Goal: Task Accomplishment & Management: Use online tool/utility

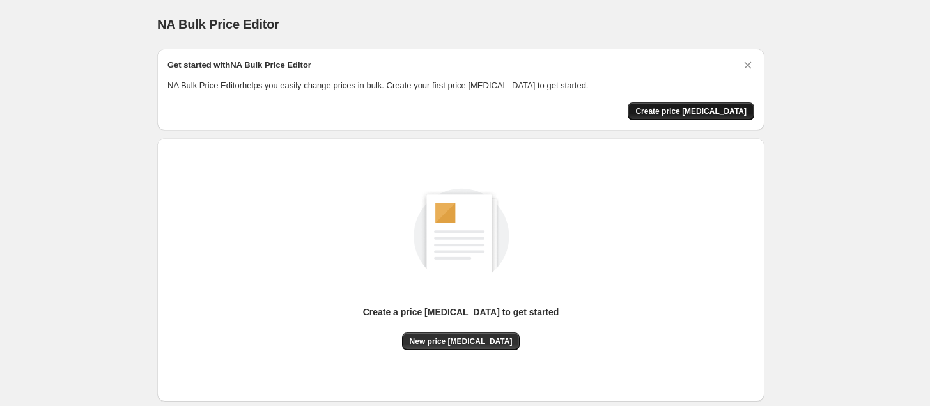
click at [692, 117] on button "Create price change job" at bounding box center [691, 111] width 127 height 18
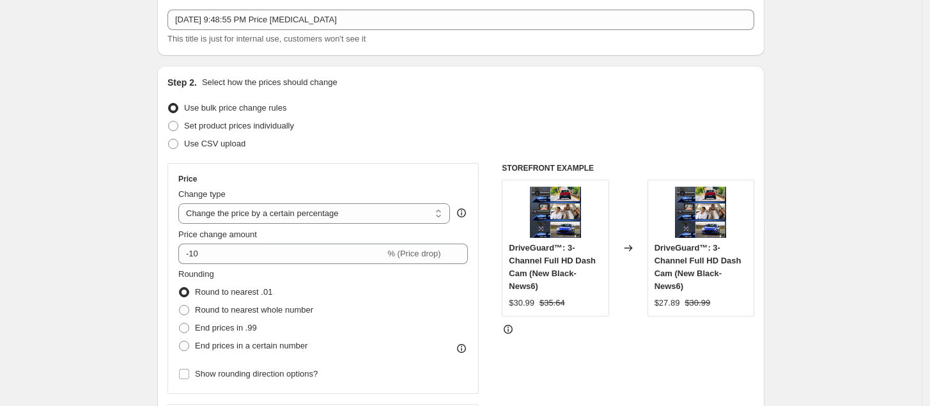
scroll to position [83, 0]
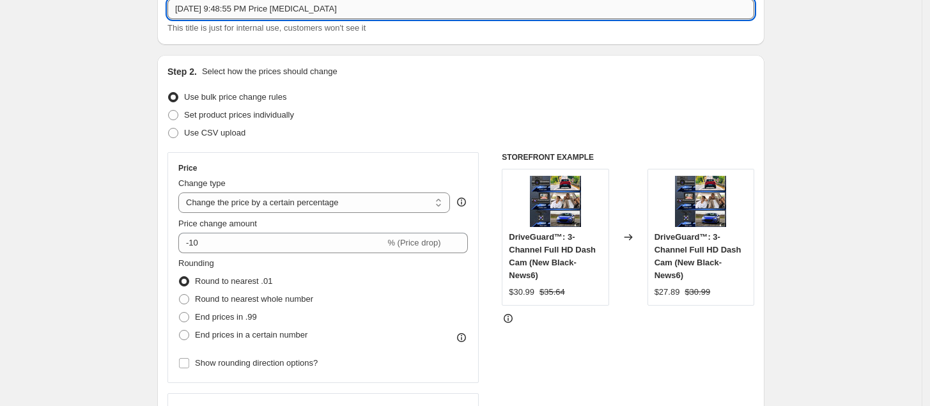
click at [322, 7] on input "[DATE] 9:48:55 PM Price [MEDICAL_DATA]" at bounding box center [461, 9] width 587 height 20
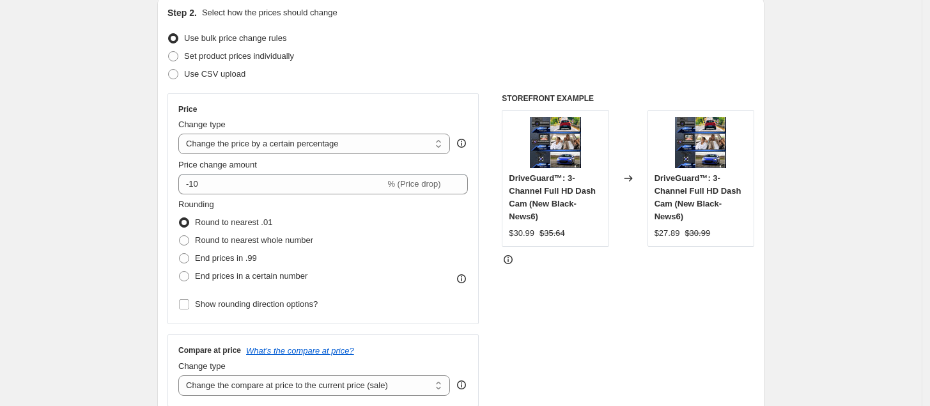
scroll to position [158, 0]
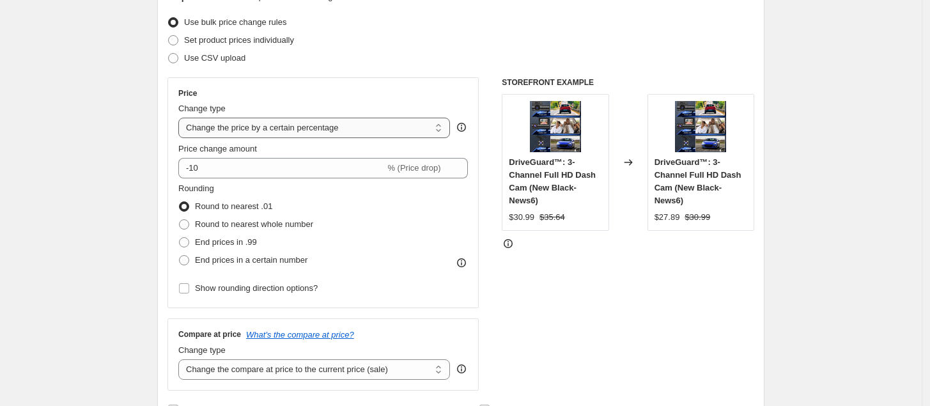
click at [360, 123] on select "Change the price to a certain amount Change the price by a certain amount Chang…" at bounding box center [314, 128] width 272 height 20
select select "by"
click at [182, 118] on select "Change the price to a certain amount Change the price by a certain amount Chang…" at bounding box center [314, 128] width 272 height 20
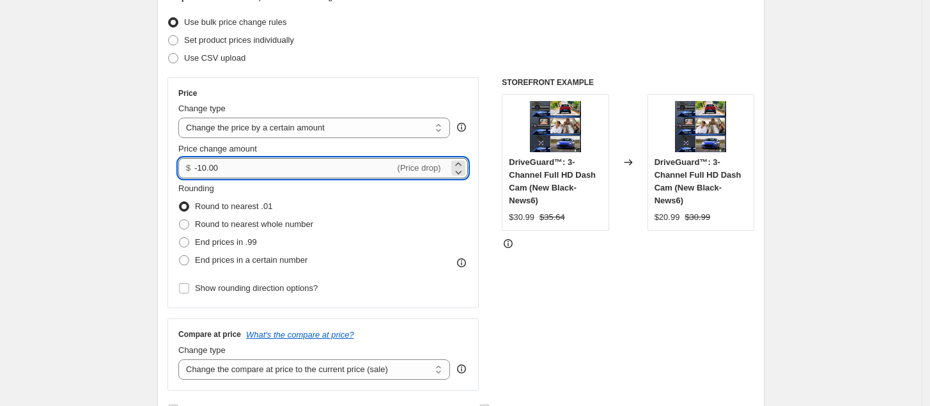
click at [237, 164] on input "-10.00" at bounding box center [294, 168] width 200 height 20
click at [209, 168] on input "-10.00" at bounding box center [294, 168] width 200 height 20
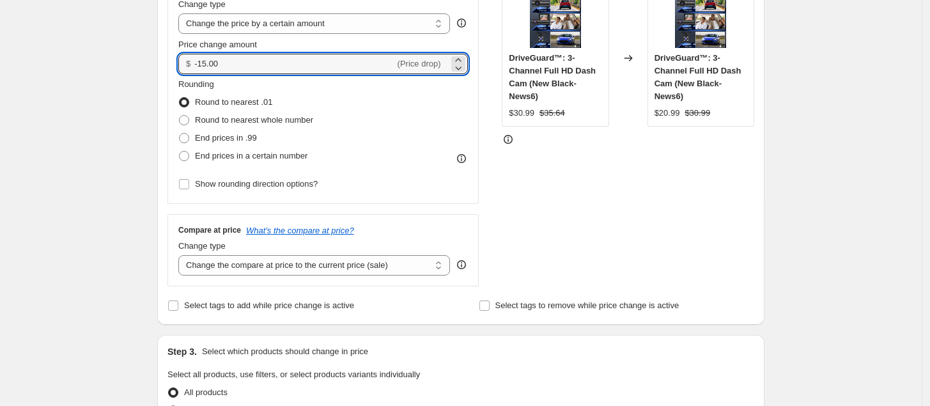
scroll to position [267, 0]
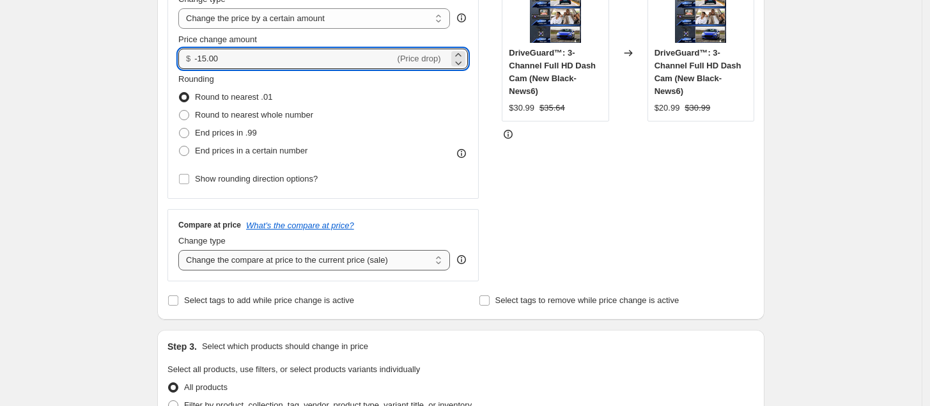
type input "-15.00"
click at [414, 262] on select "Change the compare at price to the current price (sale) Change the compare at p…" at bounding box center [314, 260] width 272 height 20
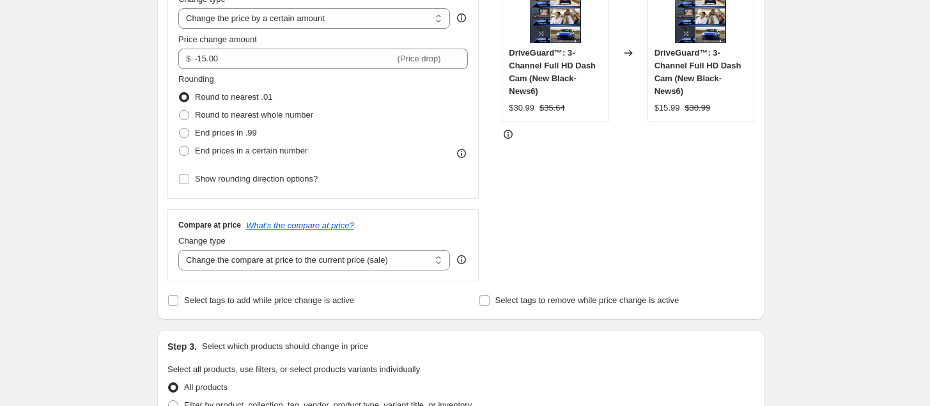
click at [155, 99] on div "Step 1. Optionally give your price change job a title (eg "March 30% off sale o…" at bounding box center [456, 360] width 618 height 1178
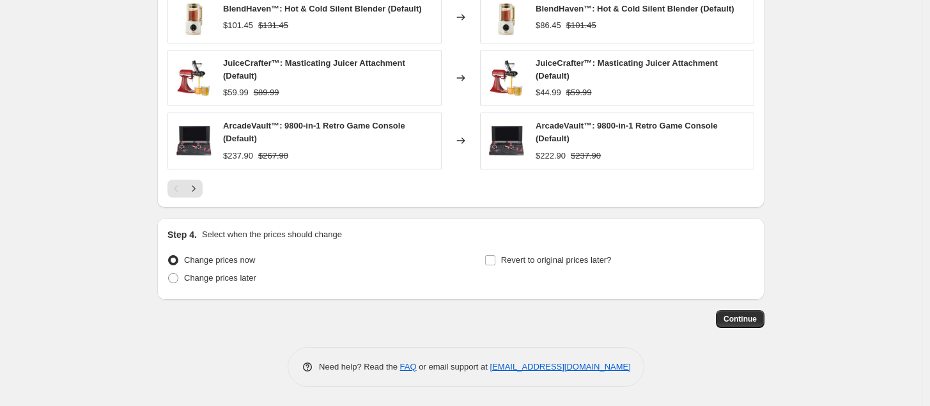
scroll to position [892, 0]
click at [730, 318] on span "Continue" at bounding box center [740, 319] width 33 height 10
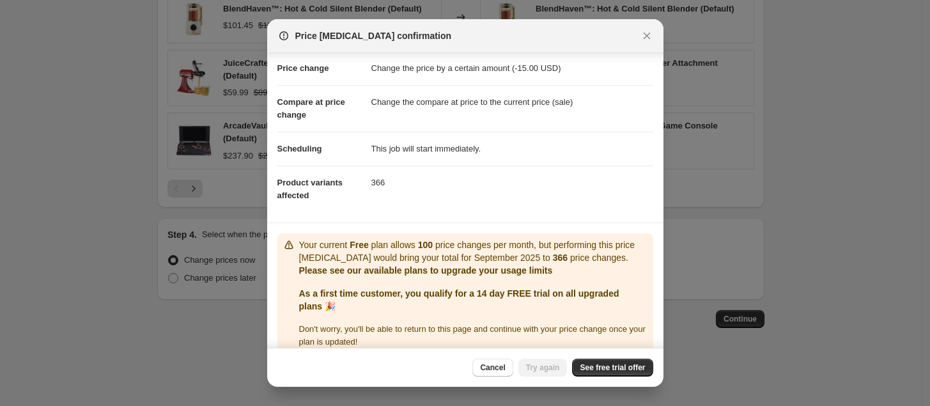
scroll to position [42, 0]
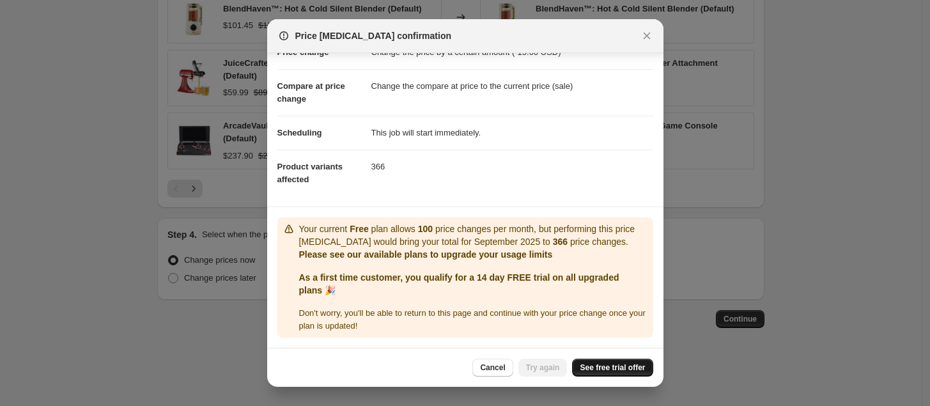
click at [598, 370] on span "See free trial offer" at bounding box center [612, 368] width 65 height 10
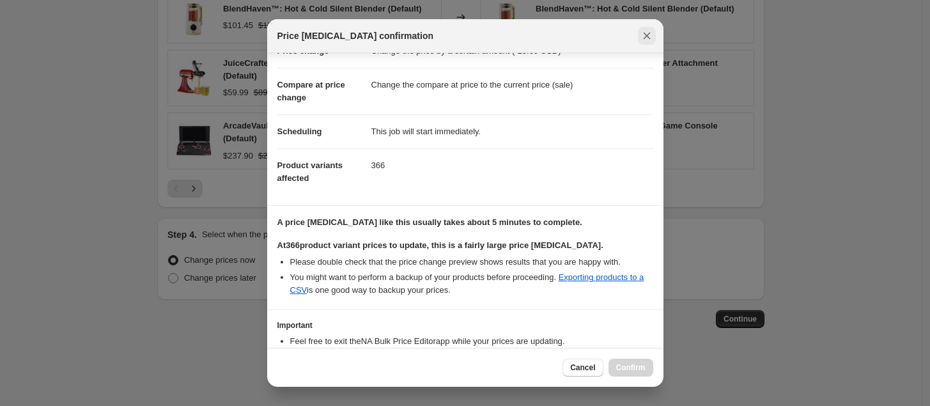
click at [645, 44] on button "Close" at bounding box center [647, 36] width 18 height 18
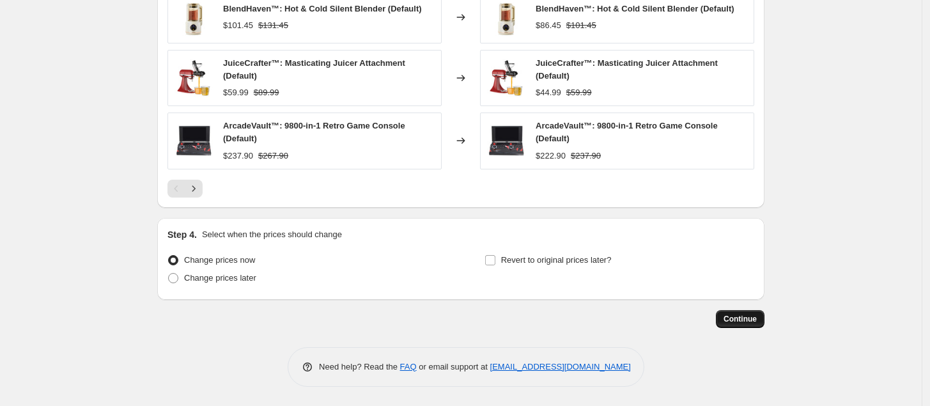
click at [733, 314] on span "Continue" at bounding box center [740, 319] width 33 height 10
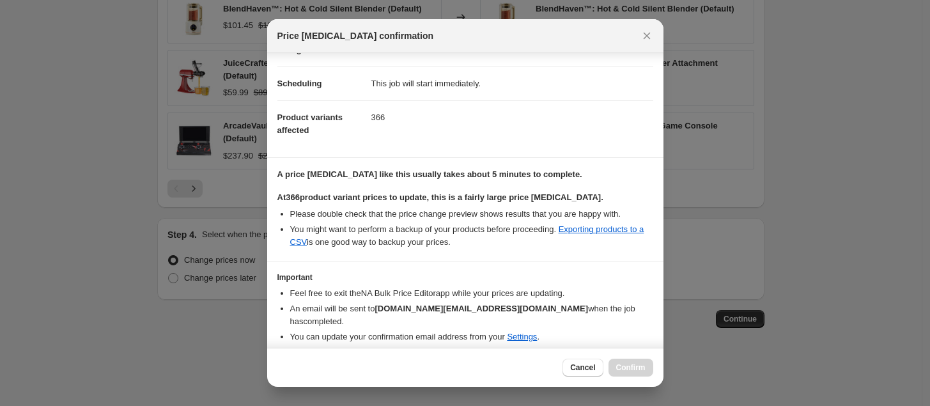
scroll to position [125, 0]
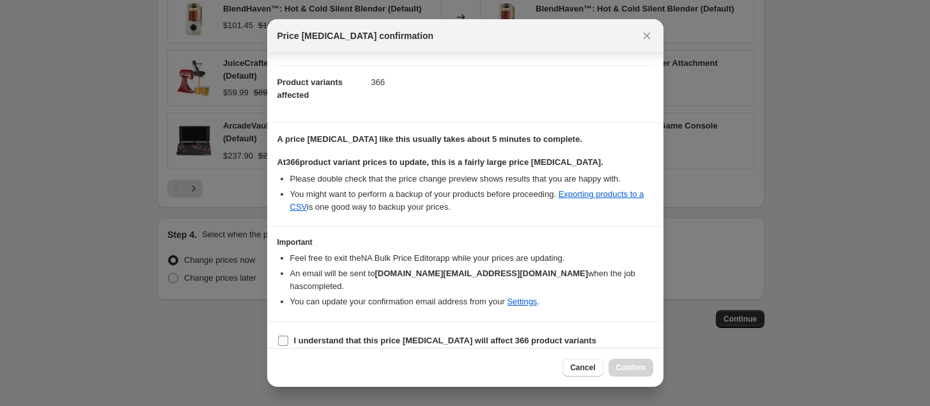
click at [298, 336] on b "I understand that this price change job will affect 366 product variants" at bounding box center [445, 341] width 302 height 10
click at [288, 336] on input "I understand that this price change job will affect 366 product variants" at bounding box center [283, 341] width 10 height 10
checkbox input "true"
click at [630, 361] on button "Confirm" at bounding box center [631, 368] width 45 height 18
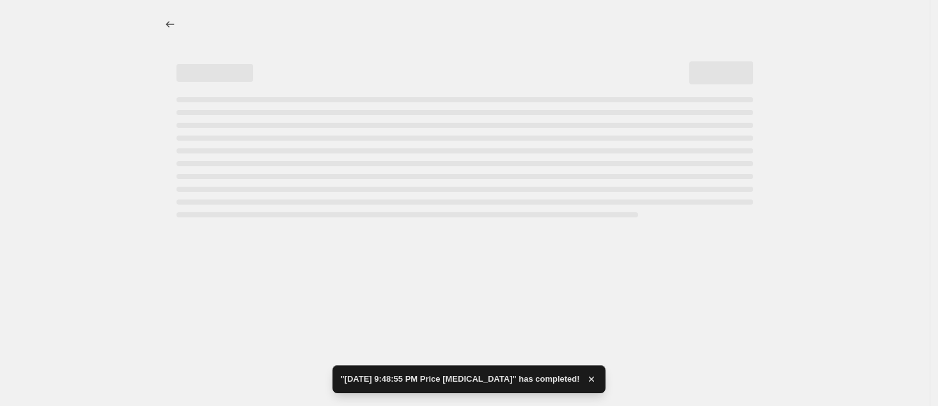
select select "by"
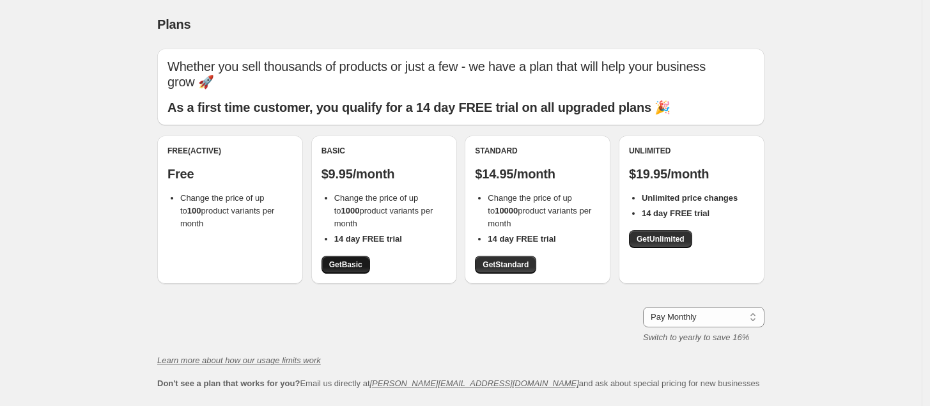
click at [336, 268] on span "Get Basic" at bounding box center [345, 265] width 33 height 10
